Goal: Task Accomplishment & Management: Manage account settings

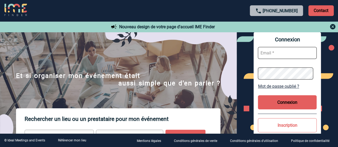
click at [279, 53] on input "text" at bounding box center [287, 53] width 59 height 12
click at [274, 53] on input "text" at bounding box center [287, 53] width 59 height 12
type input "louis-maxence.leclere@mobilize-fs.com"
click at [288, 102] on button "Connexion" at bounding box center [287, 102] width 59 height 14
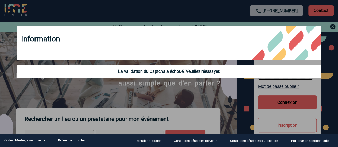
click at [330, 92] on div at bounding box center [169, 73] width 338 height 147
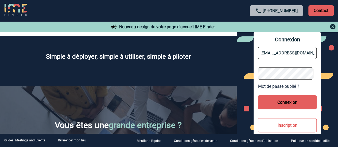
scroll to position [994, 0]
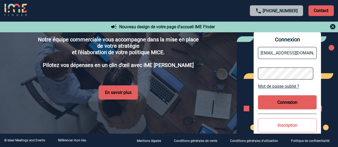
click at [291, 102] on button "Connexion" at bounding box center [287, 102] width 59 height 14
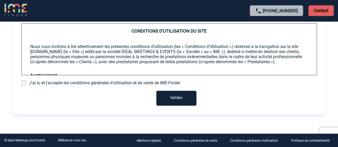
scroll to position [53, 0]
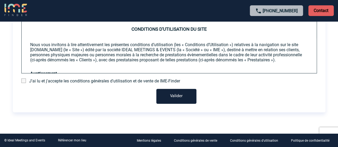
click at [25, 81] on span at bounding box center [23, 80] width 5 height 5
click at [0, 0] on input "checkbox" at bounding box center [0, 0] width 0 height 0
click at [178, 96] on button "Valider" at bounding box center [176, 96] width 40 height 15
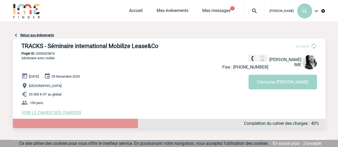
click at [310, 63] on img at bounding box center [309, 62] width 14 height 14
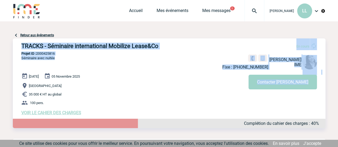
drag, startPoint x: 23, startPoint y: 46, endPoint x: 172, endPoint y: 58, distance: 149.4
click at [172, 58] on div "TRACKS - Séminaire international Mobilize Lease&Co En cours Fixe : [PHONE_NUMBE…" at bounding box center [169, 78] width 312 height 81
click at [188, 54] on p "Projet ID : 2000425816" at bounding box center [169, 54] width 312 height 4
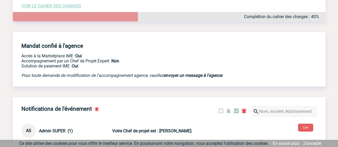
scroll to position [133, 0]
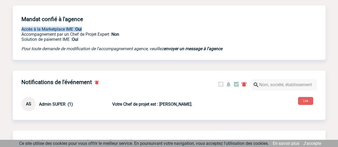
drag, startPoint x: 44, startPoint y: 36, endPoint x: 91, endPoint y: 32, distance: 47.2
click at [91, 32] on p "Accès à la Marketplace IME : Oui" at bounding box center [132, 29] width 222 height 5
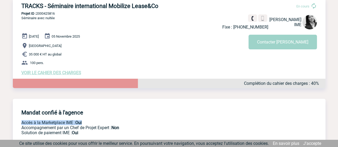
scroll to position [34, 0]
